Goal: Browse casually

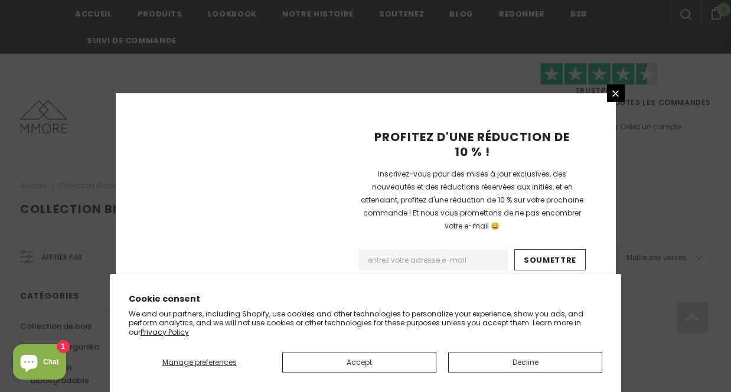
scroll to position [871, 0]
